Goal: Check status: Check status

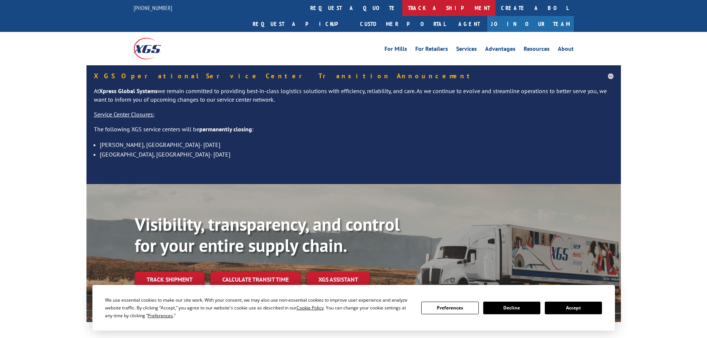
click at [402, 7] on link "track a shipment" at bounding box center [448, 8] width 93 height 16
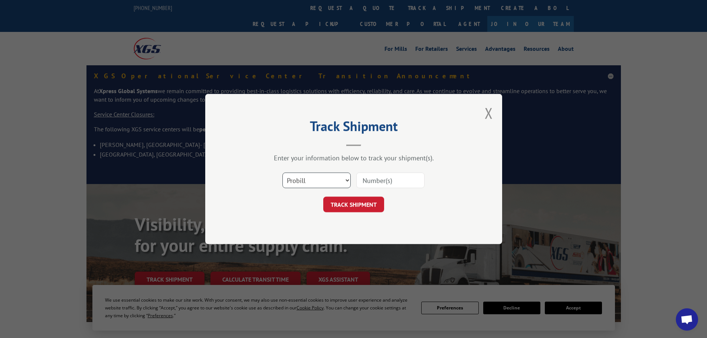
click at [299, 178] on select "Select category... Probill BOL PO" at bounding box center [316, 181] width 68 height 16
select select "po"
click at [282, 173] on select "Select category... Probill BOL PO" at bounding box center [316, 181] width 68 height 16
click at [366, 182] on input at bounding box center [390, 181] width 68 height 16
paste input "44522670"
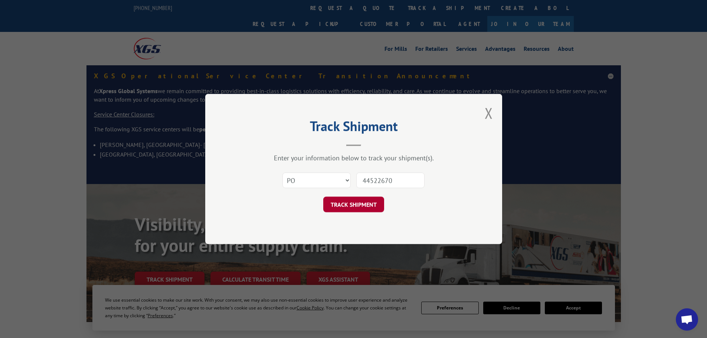
type input "44522670"
click at [351, 200] on button "TRACK SHIPMENT" at bounding box center [353, 205] width 61 height 16
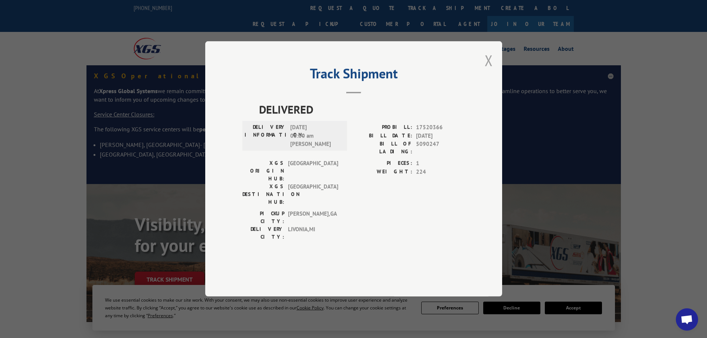
click at [490, 70] on button "Close modal" at bounding box center [489, 60] width 8 height 20
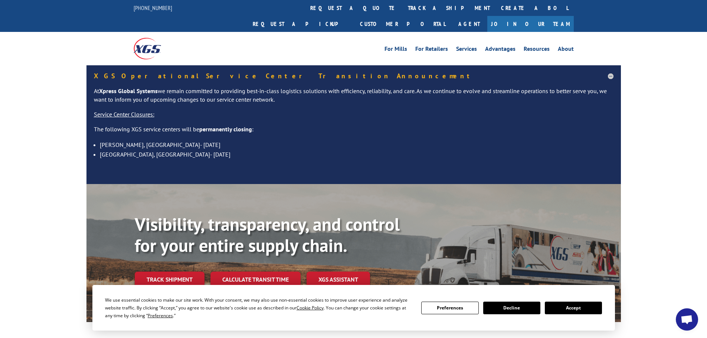
click at [580, 307] on button "Accept" at bounding box center [573, 308] width 57 height 13
